Goal: Information Seeking & Learning: Check status

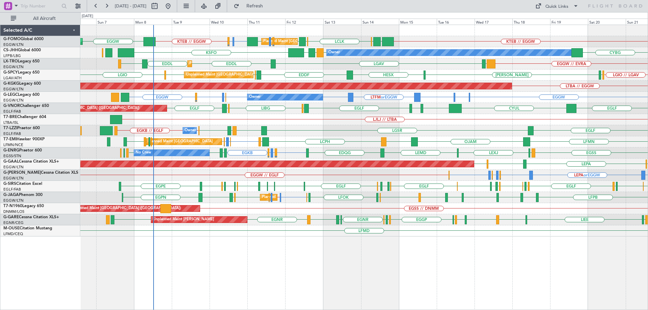
click at [212, 127] on div "KTEB // EGGW EGWU or KTEB EGPD or KTEB KTEB // EGGW EGGW EGGW [GEOGRAPHIC_DATA]…" at bounding box center [364, 131] width 568 height 212
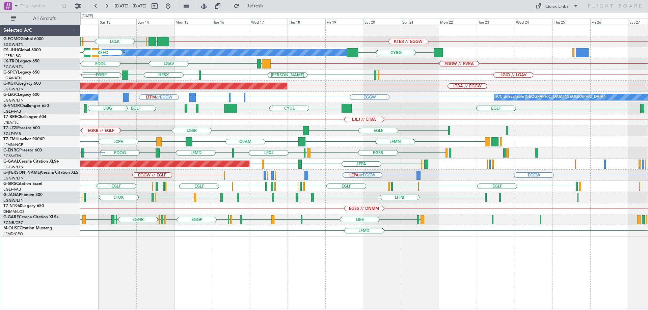
click at [145, 142] on div "KTEB // EGGW EGGW [GEOGRAPHIC_DATA] LCLK [GEOGRAPHIC_DATA] EGGW EGWU or KTEB EG…" at bounding box center [364, 131] width 568 height 212
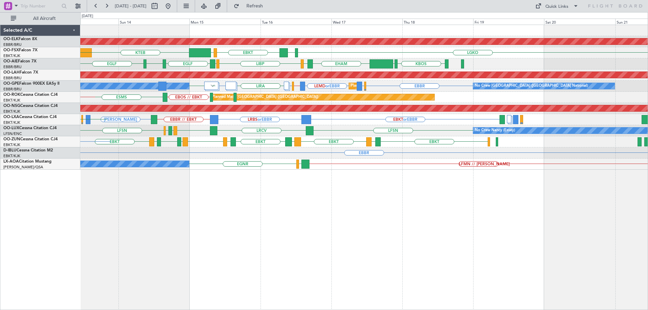
click at [167, 126] on div "Planned Maint Kortrijk-Wevelgem LGKO LGAV EBKT LSGG KTEB EBBR EBKT KBOS KTEB EH…" at bounding box center [364, 97] width 568 height 145
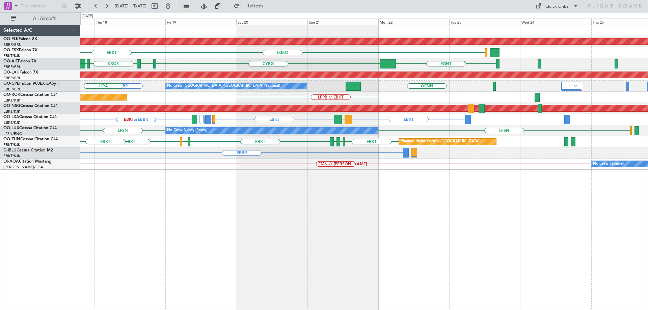
click at [249, 128] on div "Planned Maint Kortrijk-Wevelgem LGKO LGAV EBKT EGNT CYBG CYUL KBOS KTEB LIRS EH…" at bounding box center [364, 97] width 568 height 145
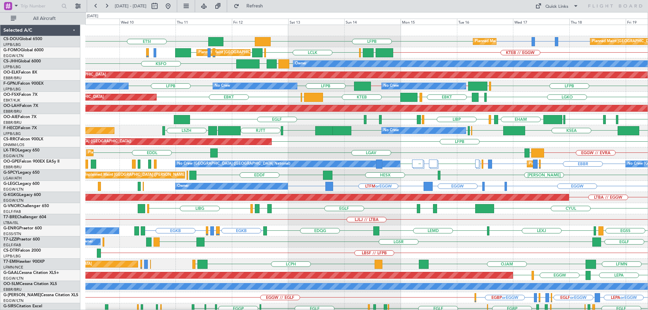
click at [284, 174] on div "LFPB LFTH or LFPB LFPB LFPB ETSI DGAA Planned Maint Paris (Le Bourget) Planned …" at bounding box center [366, 220] width 563 height 390
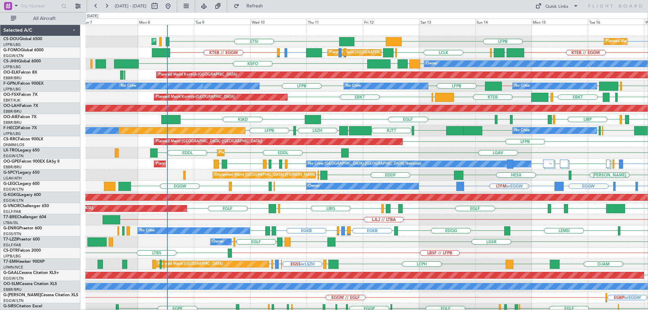
click at [256, 125] on div "EHAM LIRS LIBP LIRS KIAD EGLF EHTW EGLF KTEB KBOS CYUL CYBG Unplanned Maint Bru…" at bounding box center [366, 119] width 563 height 11
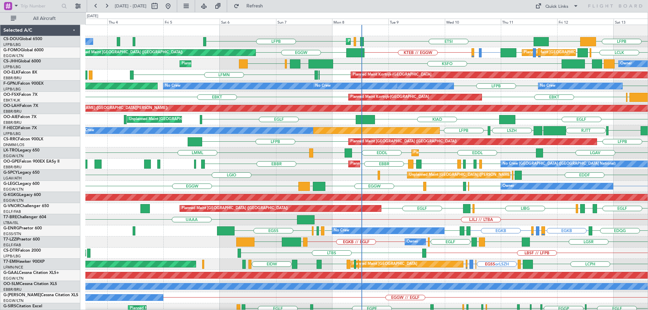
click at [311, 163] on div "Planned Maint Paris (Le Bourget) LFPB ETSI EGGW LFPB LFPB DGAA No Crew Planned …" at bounding box center [366, 220] width 563 height 390
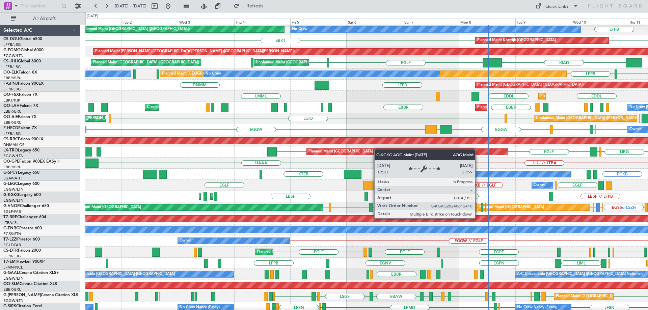
scroll to position [61, 0]
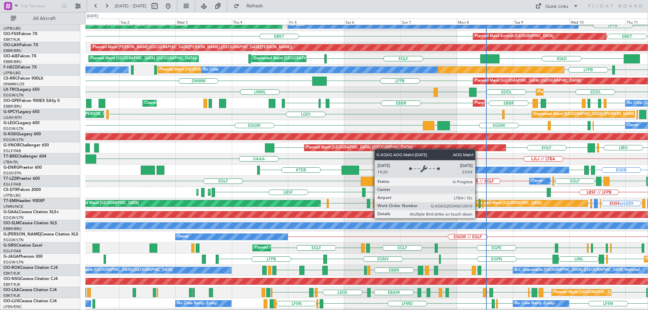
click at [372, 138] on div "AOG Maint [GEOGRAPHIC_DATA] (Ataturk)" at bounding box center [271, 137] width 1496 height 6
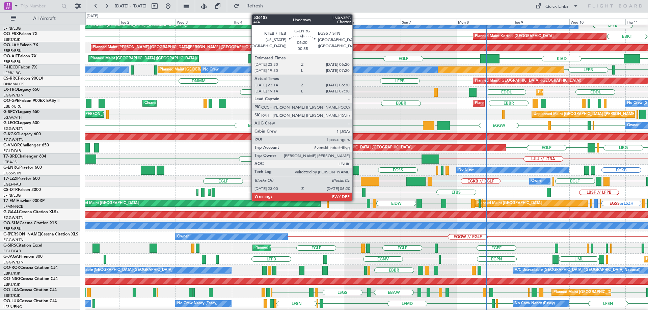
click at [356, 171] on div at bounding box center [350, 170] width 17 height 9
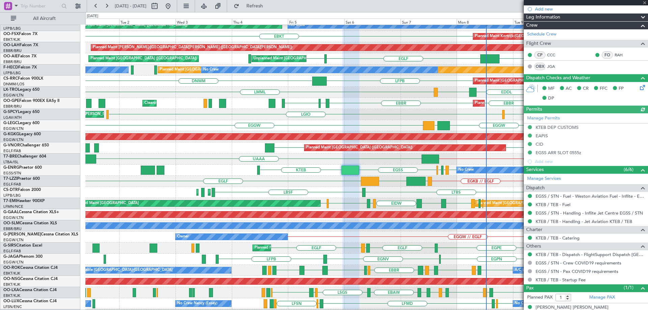
scroll to position [120, 0]
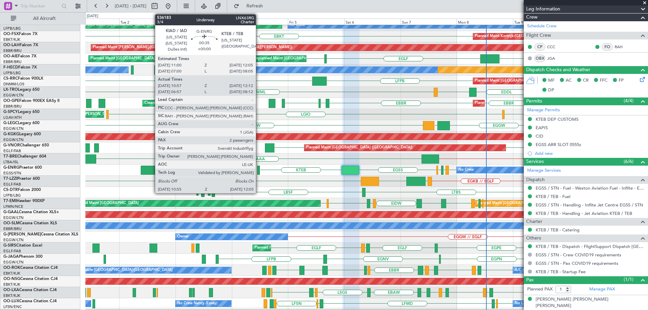
click at [259, 170] on div at bounding box center [258, 170] width 3 height 9
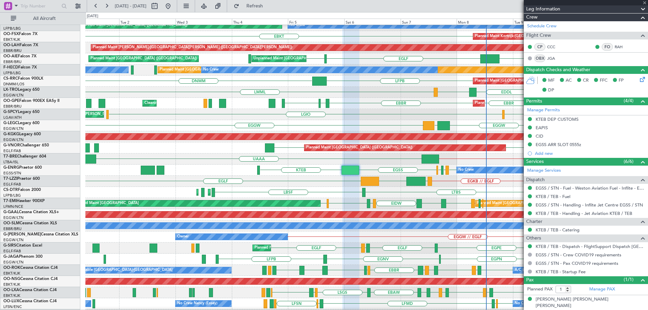
type input "11:12"
type input "11:57"
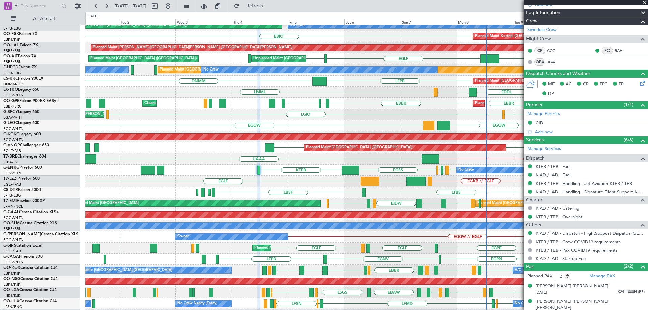
scroll to position [109, 0]
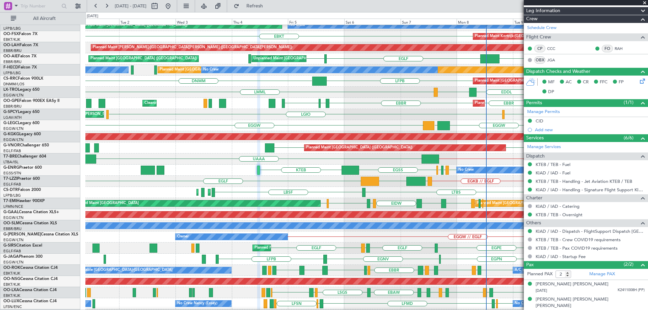
click at [645, 3] on span at bounding box center [645, 3] width 7 height 6
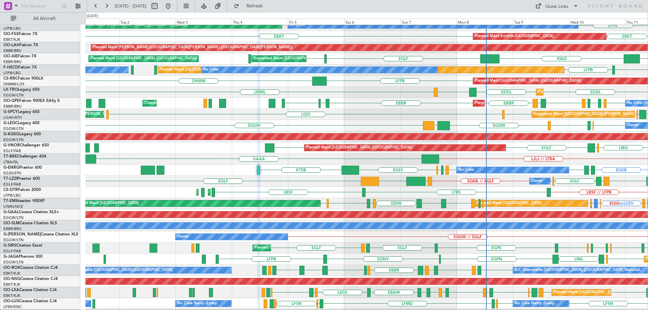
type input "0"
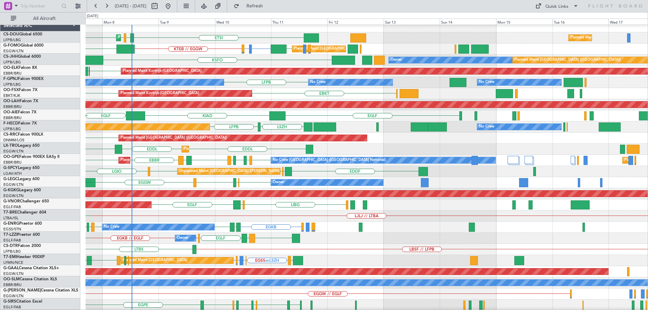
scroll to position [4, 0]
click at [198, 165] on div "EPWA EBBR EVRA EBBR EBBR EBBR EDDB LHBP Planned Maint Brussels (Brussels Nation…" at bounding box center [366, 160] width 563 height 11
